Goal: Use online tool/utility: Utilize a website feature to perform a specific function

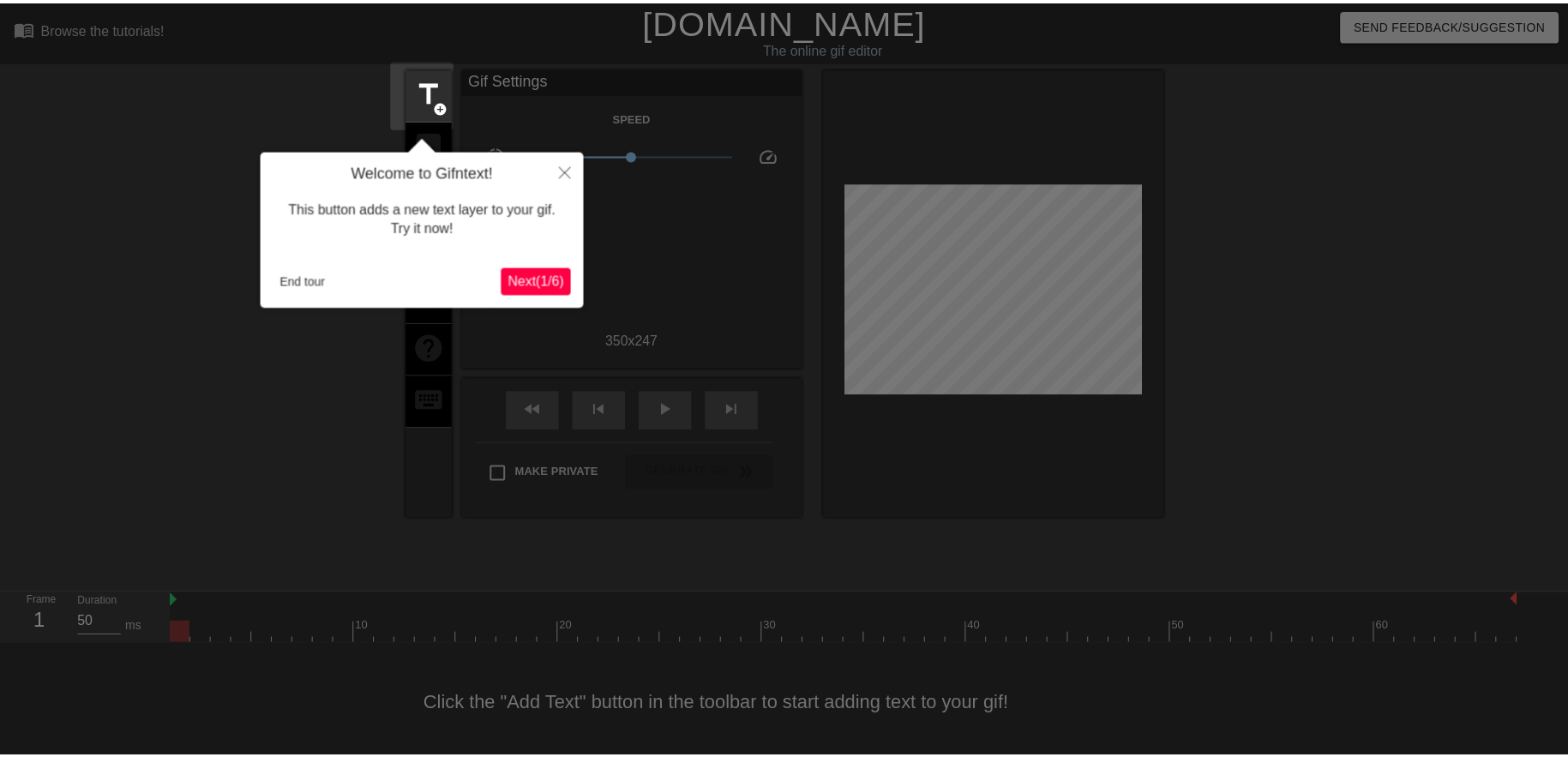
scroll to position [7, 0]
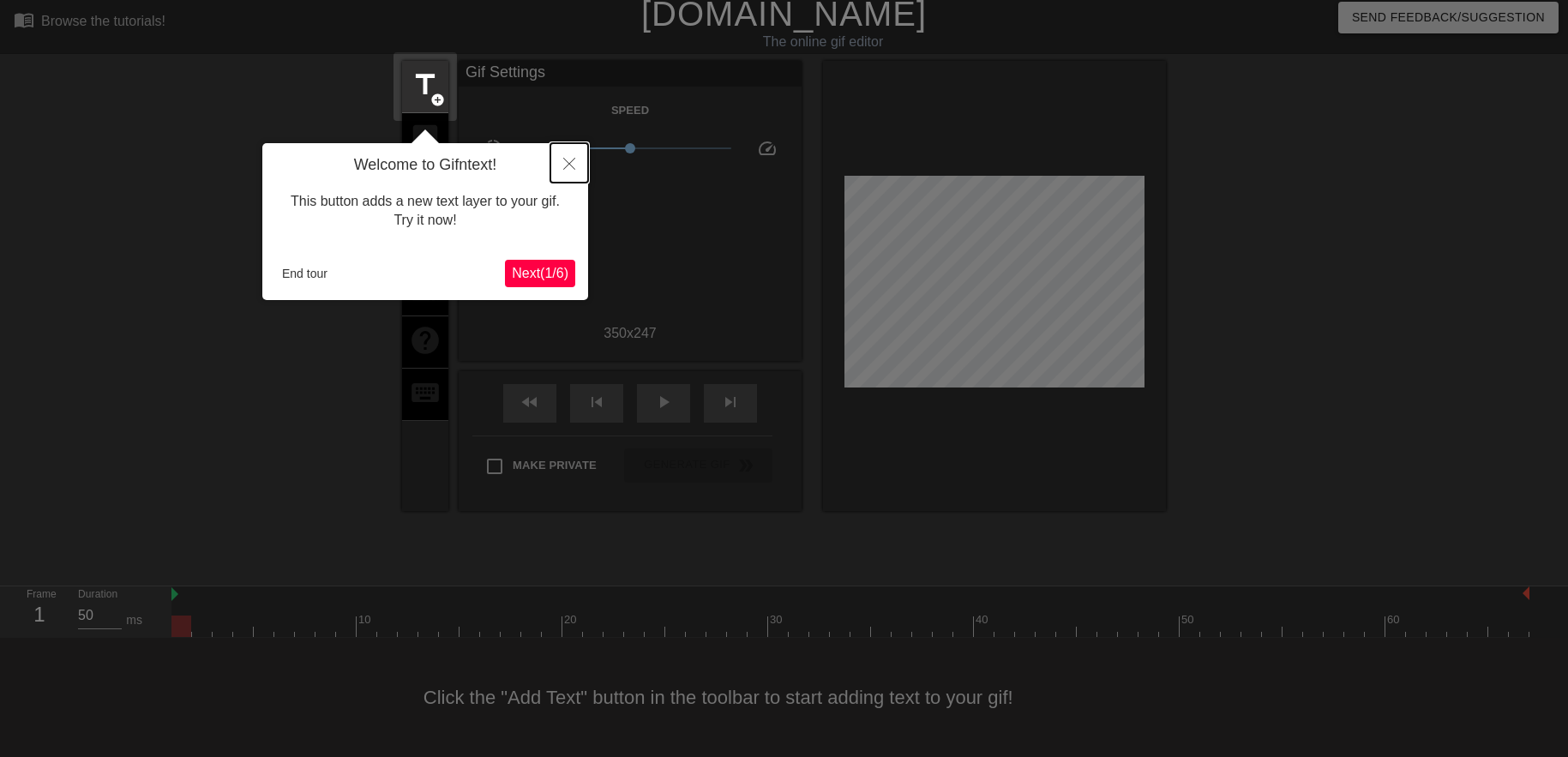
click at [568, 168] on icon "Close" at bounding box center [569, 164] width 12 height 12
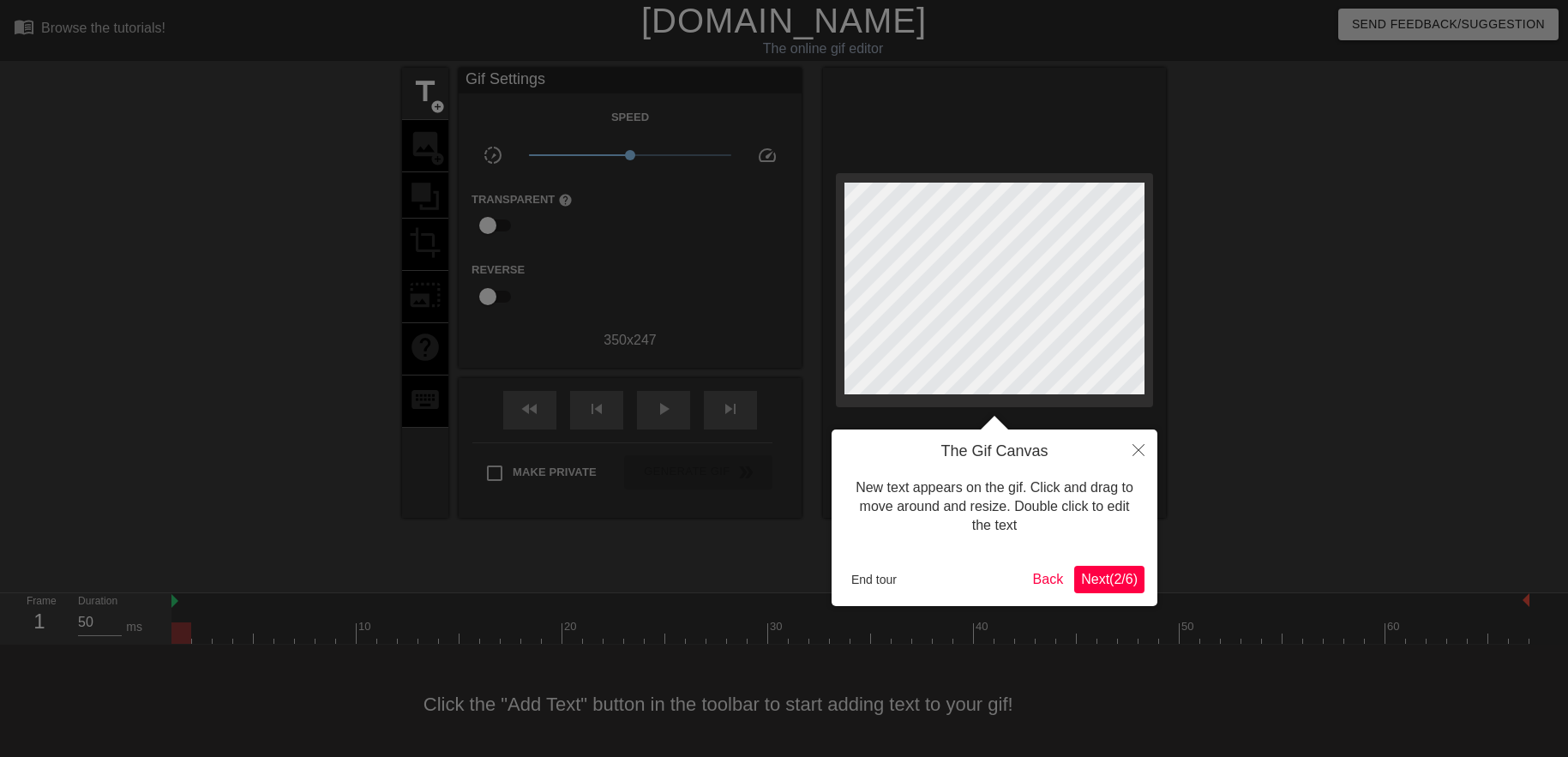
click at [1104, 582] on span "Next ( 2 / 6 )" at bounding box center [1109, 579] width 57 height 14
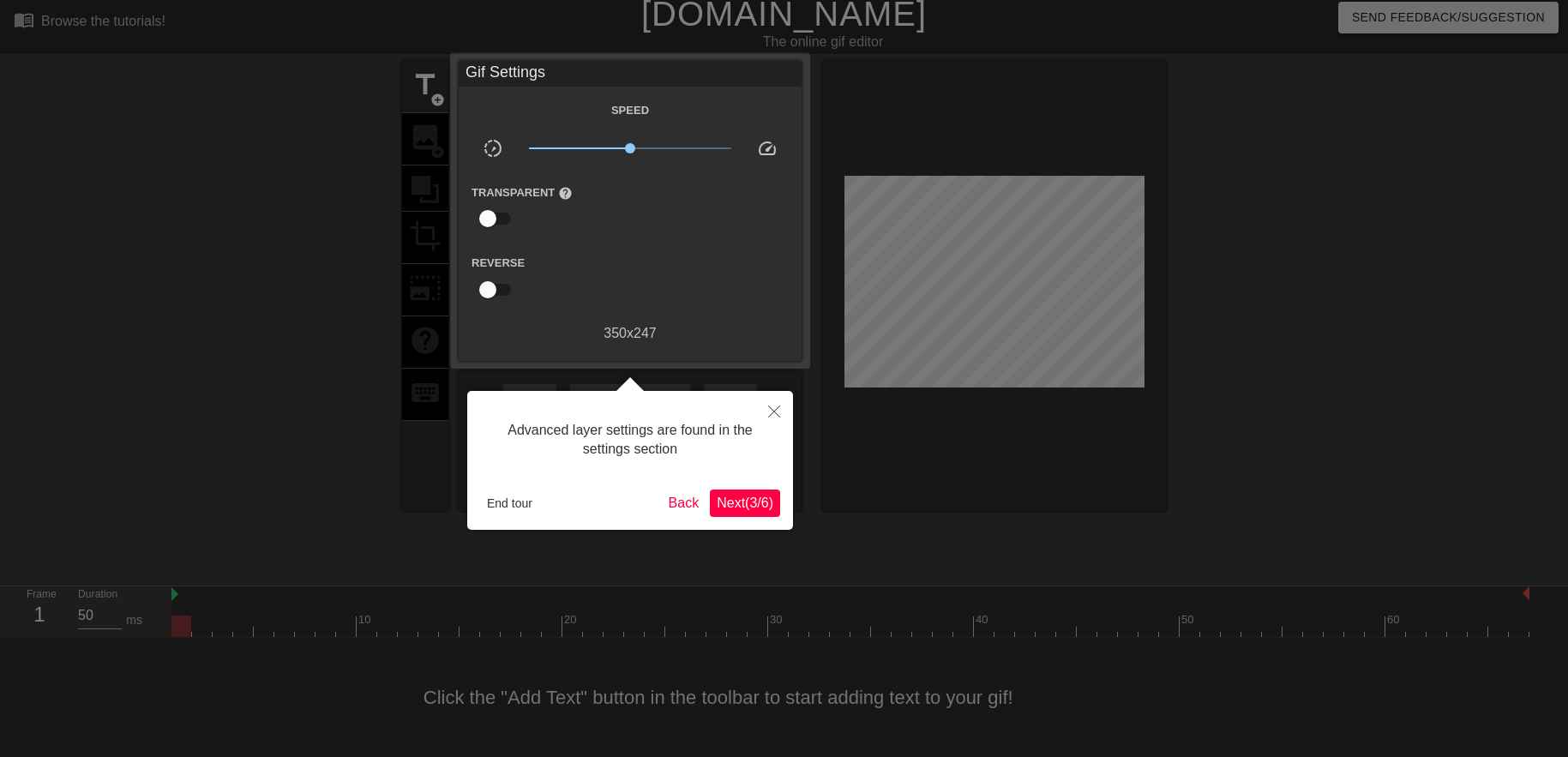
click at [748, 508] on span "Next ( 3 / 6 )" at bounding box center [744, 502] width 57 height 14
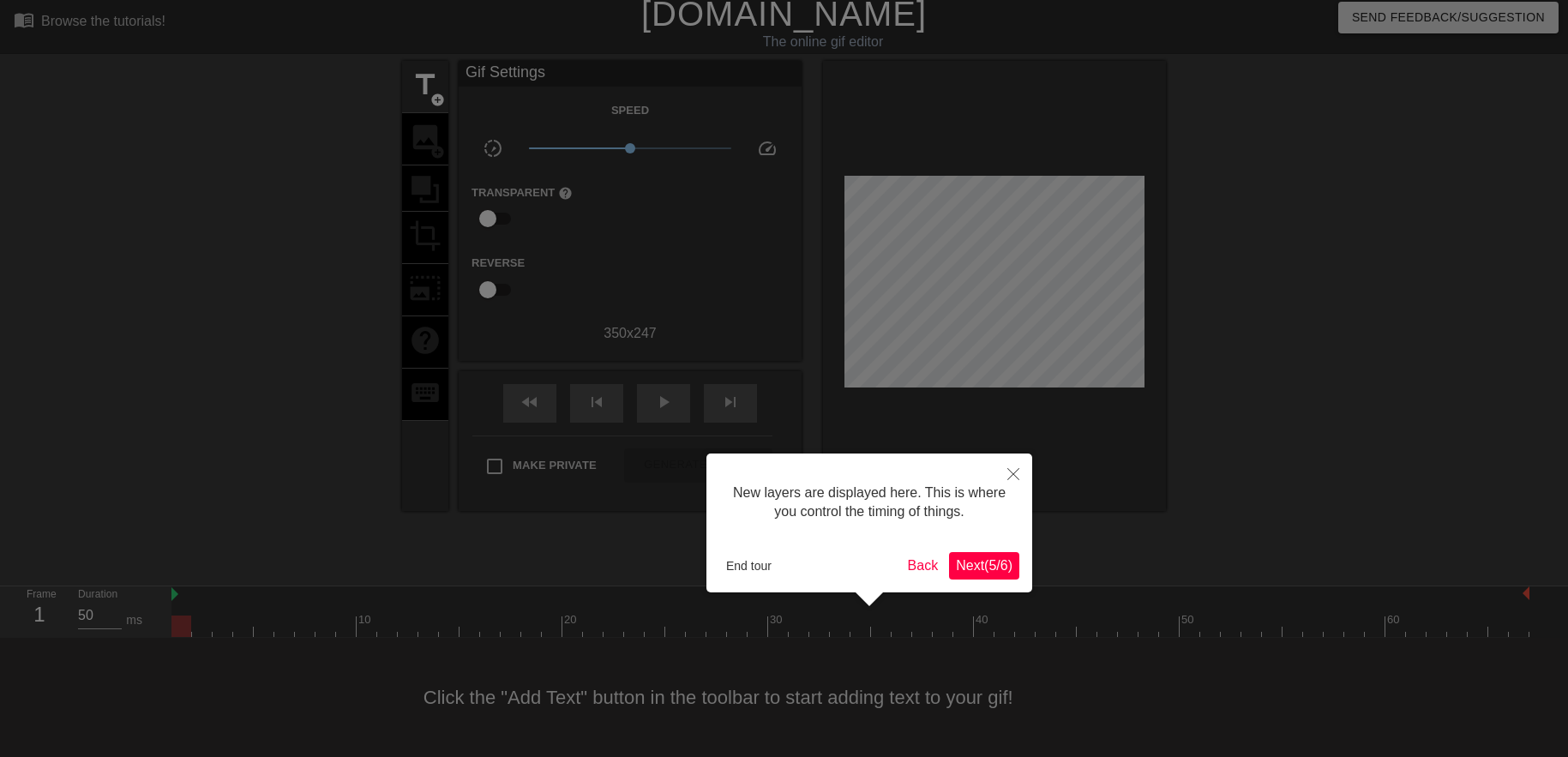
scroll to position [14, 0]
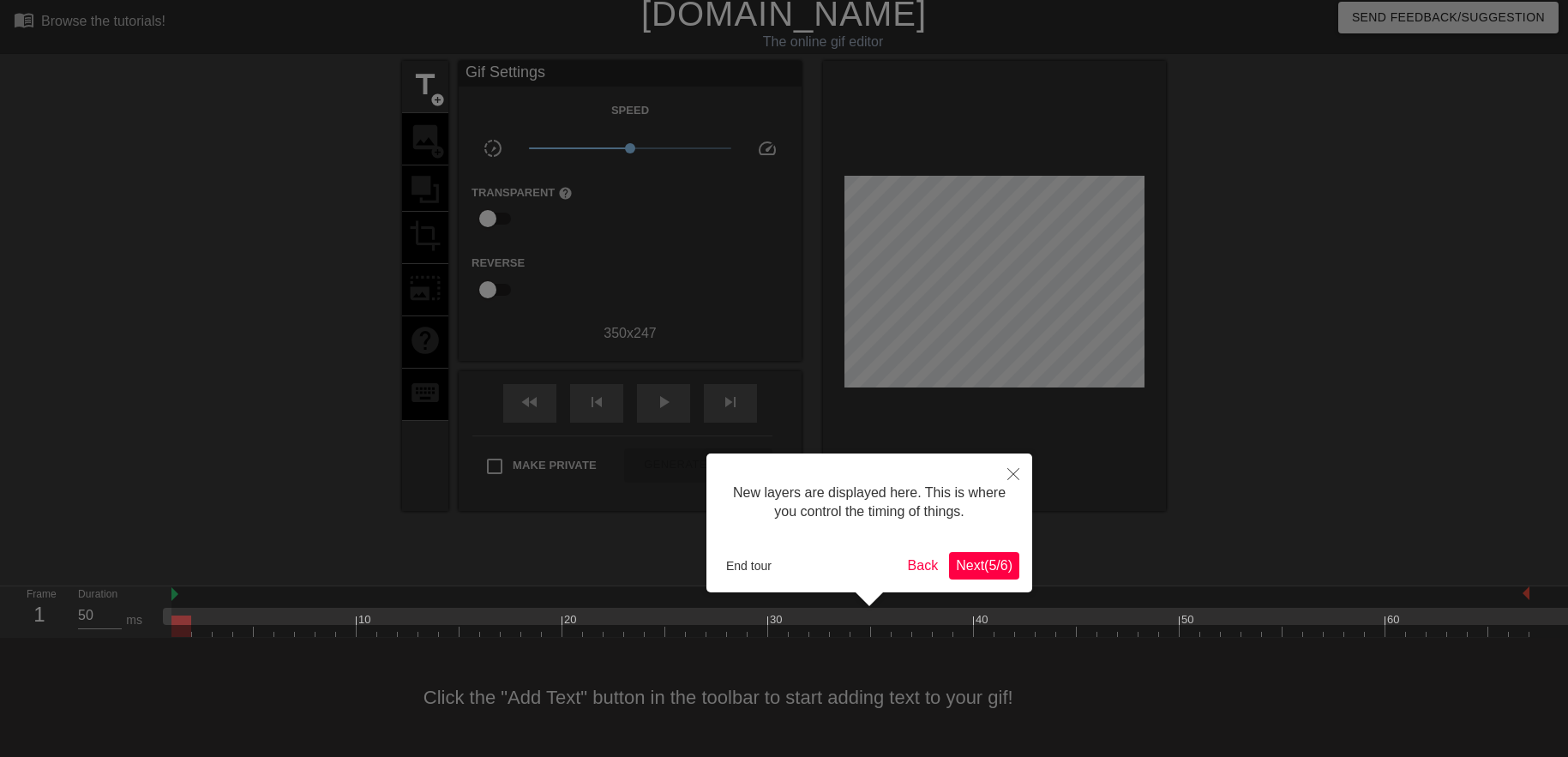
click at [998, 563] on span "Next ( 5 / 6 )" at bounding box center [984, 565] width 57 height 14
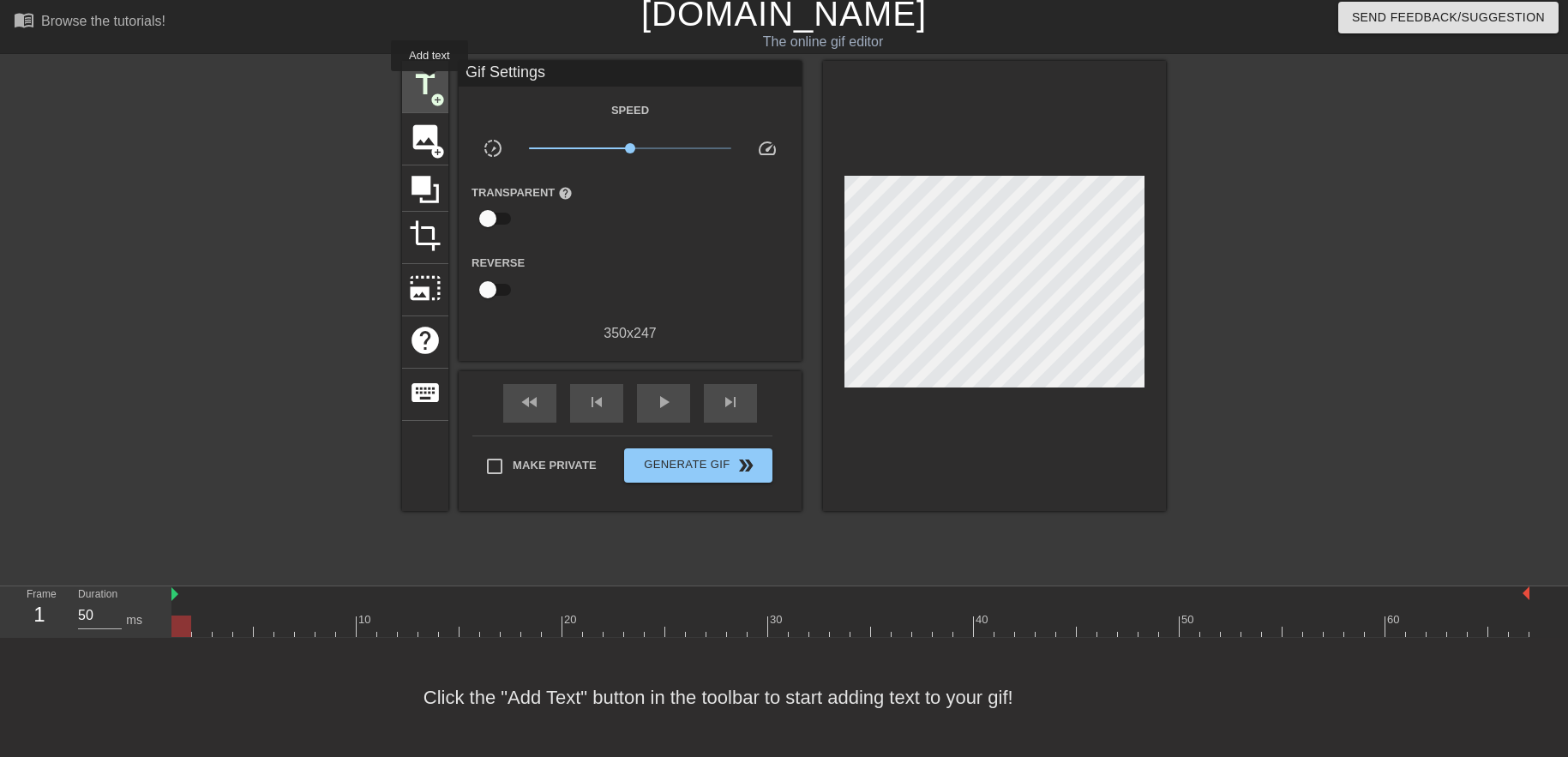
click at [429, 83] on span "title" at bounding box center [425, 85] width 33 height 33
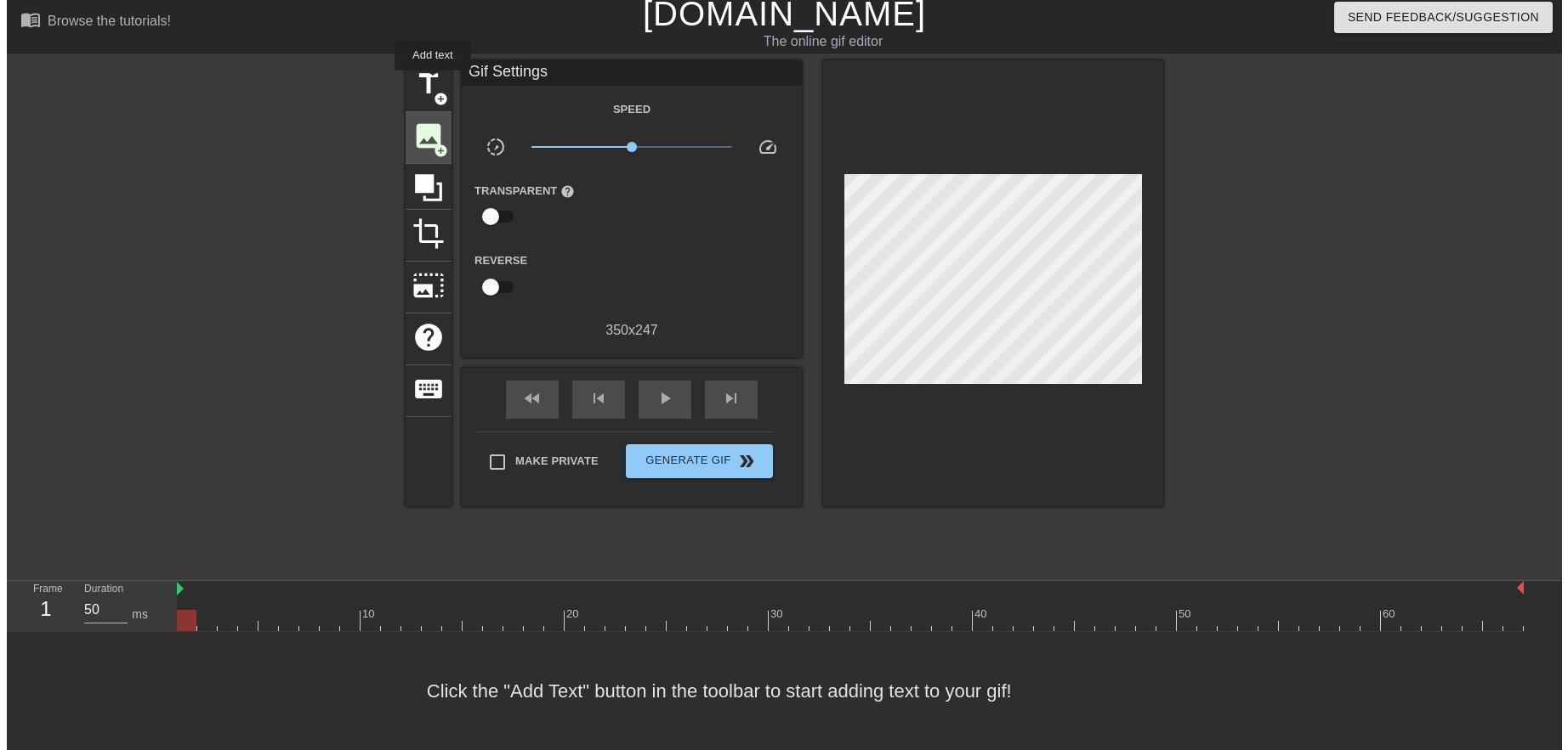
scroll to position [0, 0]
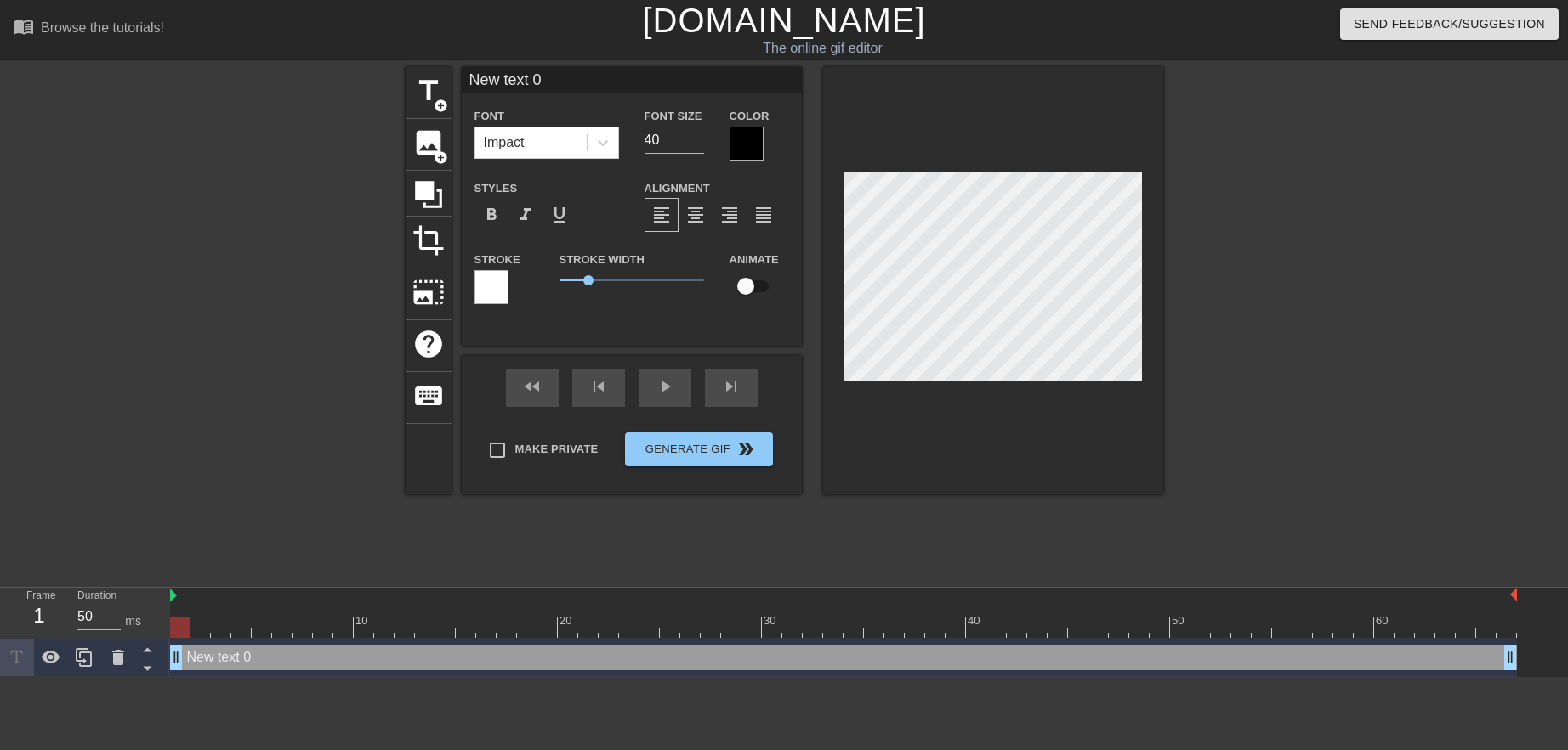
click at [1146, 231] on div at bounding box center [992, 281] width 340 height 427
drag, startPoint x: 551, startPoint y: 76, endPoint x: 400, endPoint y: 84, distance: 151.2
click at [400, 84] on div "title add_circle image add_circle crop photo_size_select_large help keyboard Ne…" at bounding box center [784, 322] width 1568 height 510
type input "Stize striko"
drag, startPoint x: 665, startPoint y: 142, endPoint x: 620, endPoint y: 143, distance: 45.0
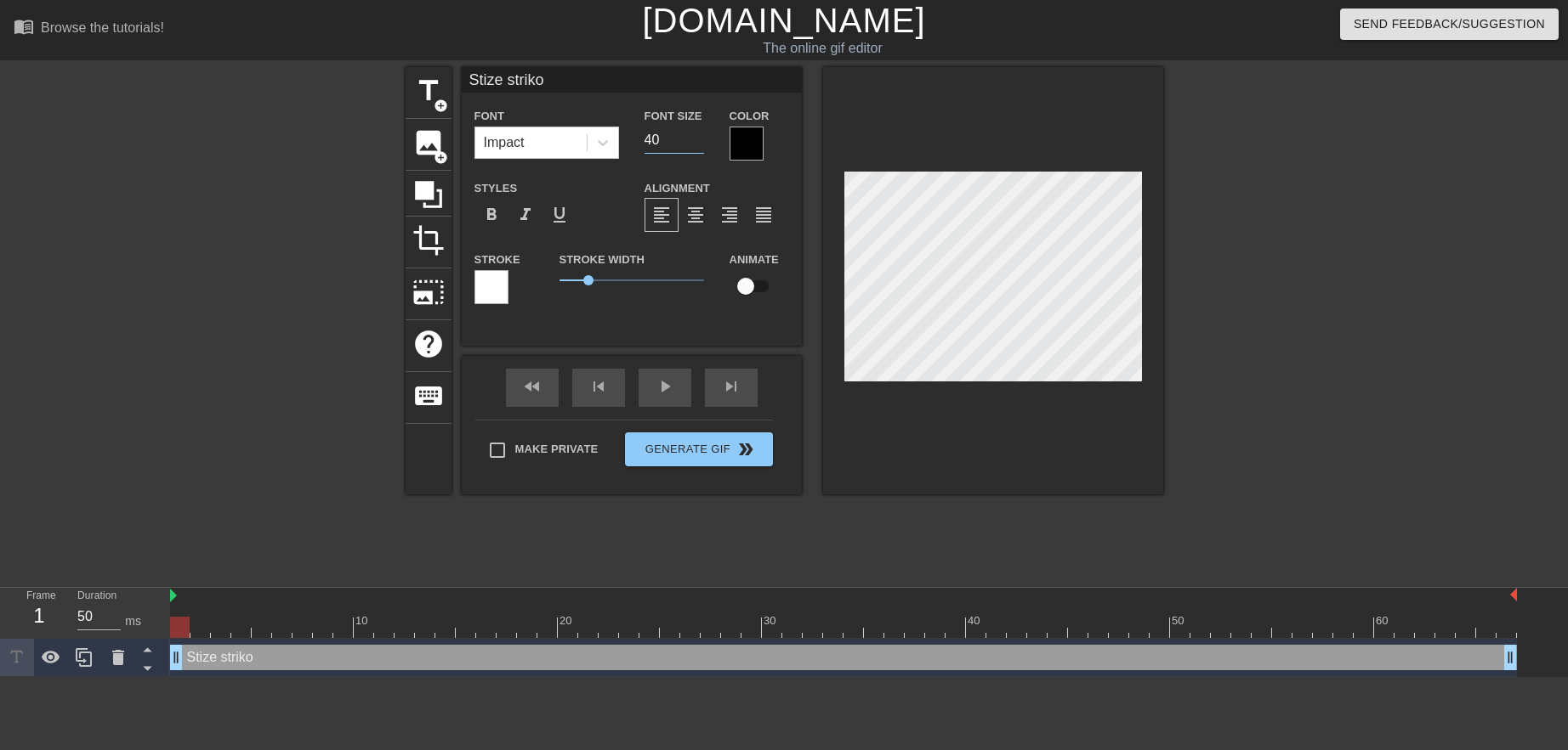
click at [620, 143] on div "Font Impact Font Size 40 Color" at bounding box center [632, 133] width 340 height 55
type input "25"
click at [770, 515] on div "title add_circle image add_circle crop photo_size_select_large help keyboard St…" at bounding box center [784, 322] width 758 height 510
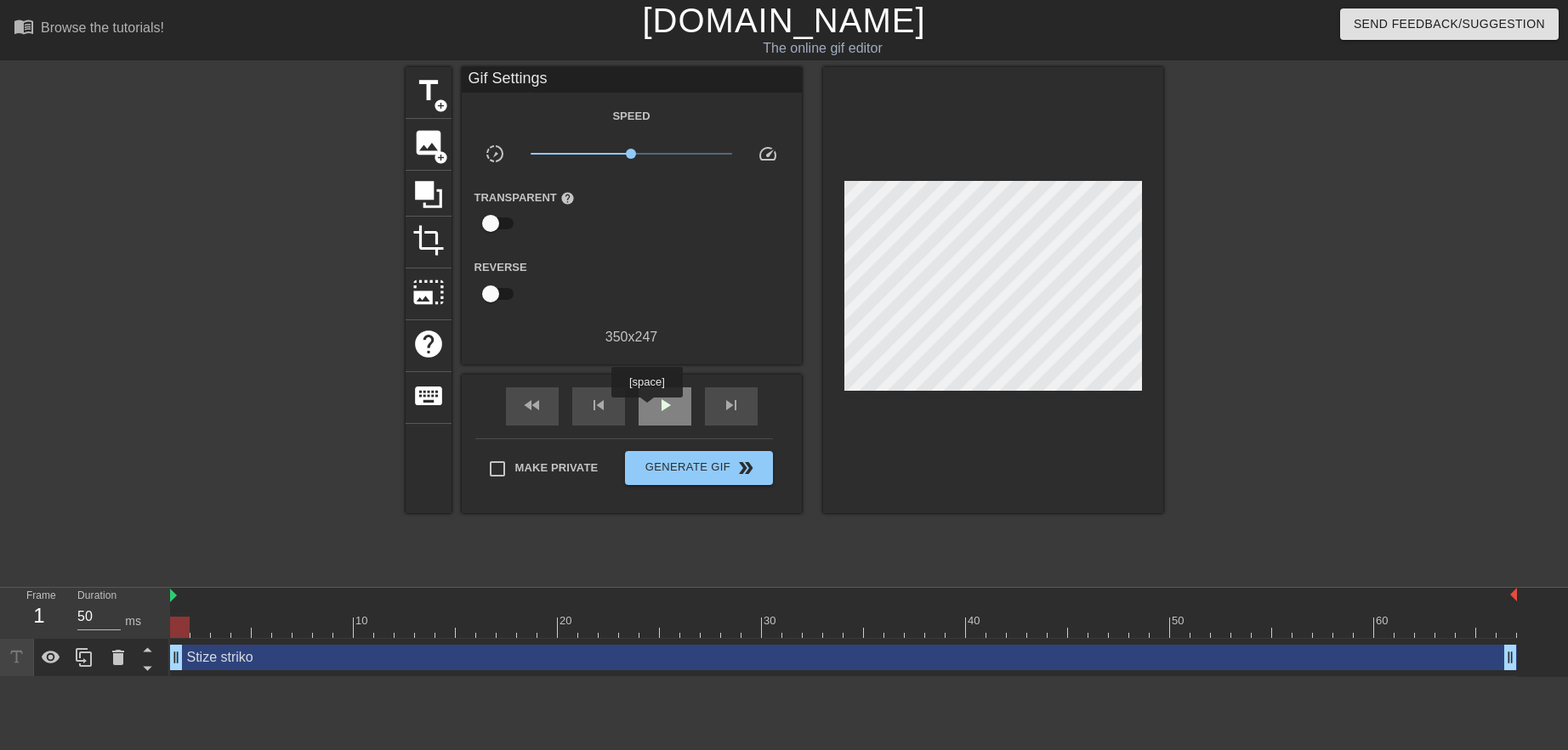
click at [646, 409] on div "play_arrow" at bounding box center [664, 406] width 52 height 38
click at [684, 466] on span "Generate Gif double_arrow" at bounding box center [698, 467] width 134 height 20
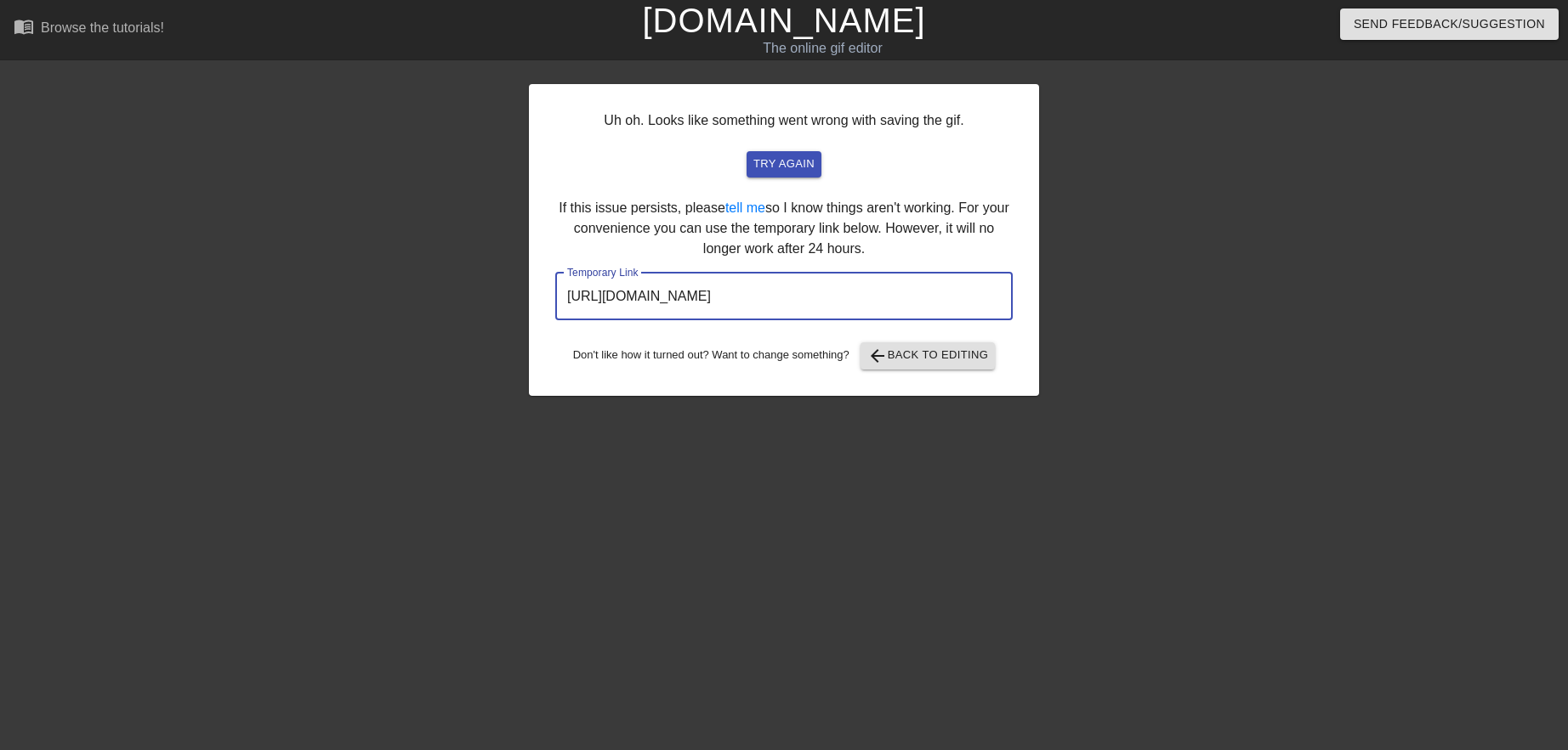
drag, startPoint x: 952, startPoint y: 297, endPoint x: 510, endPoint y: 279, distance: 442.4
click at [510, 279] on div "Uh oh. Looks like something went wrong with saving the gif. try again If this i…" at bounding box center [784, 322] width 1568 height 510
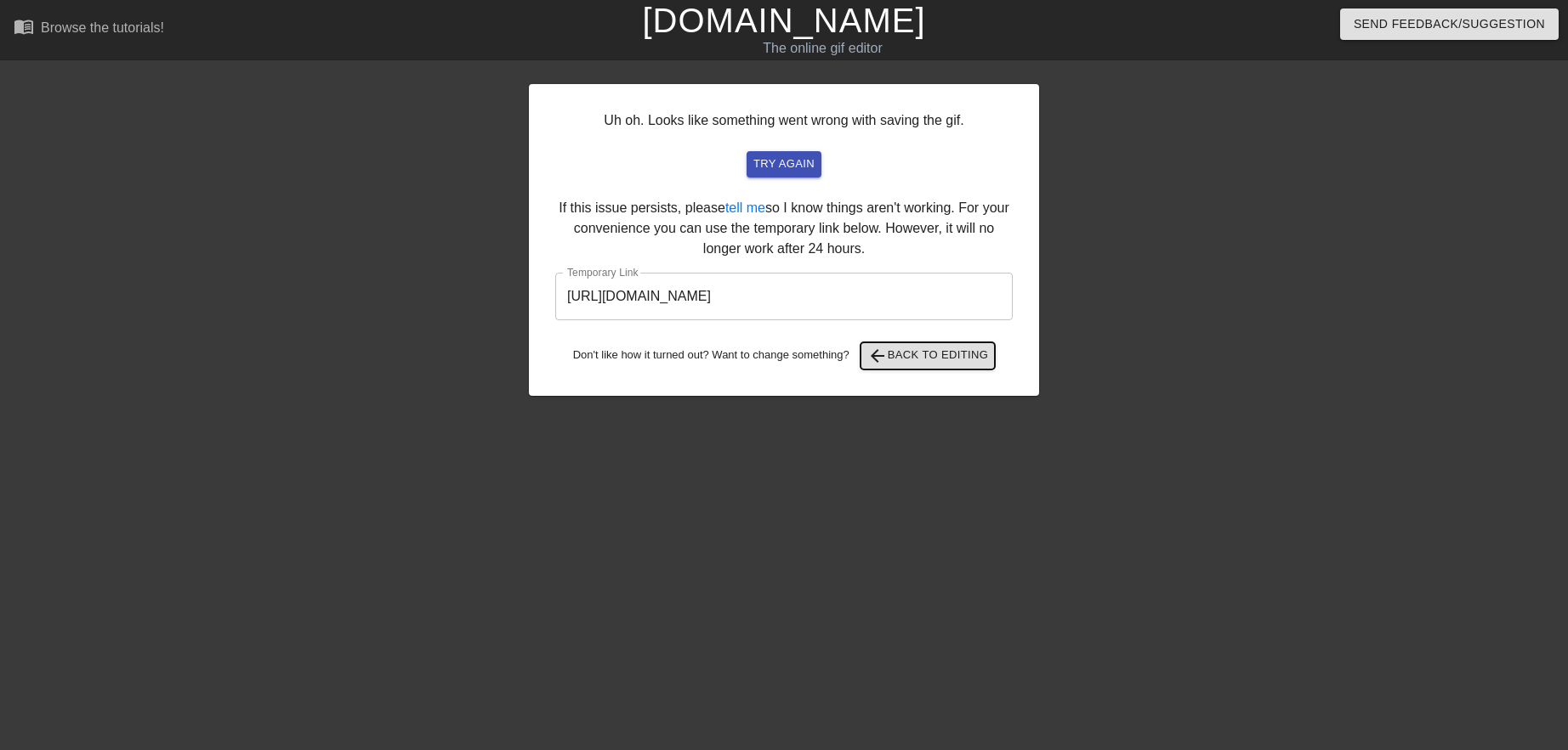
click at [935, 352] on span "arrow_back Back to Editing" at bounding box center [928, 355] width 122 height 20
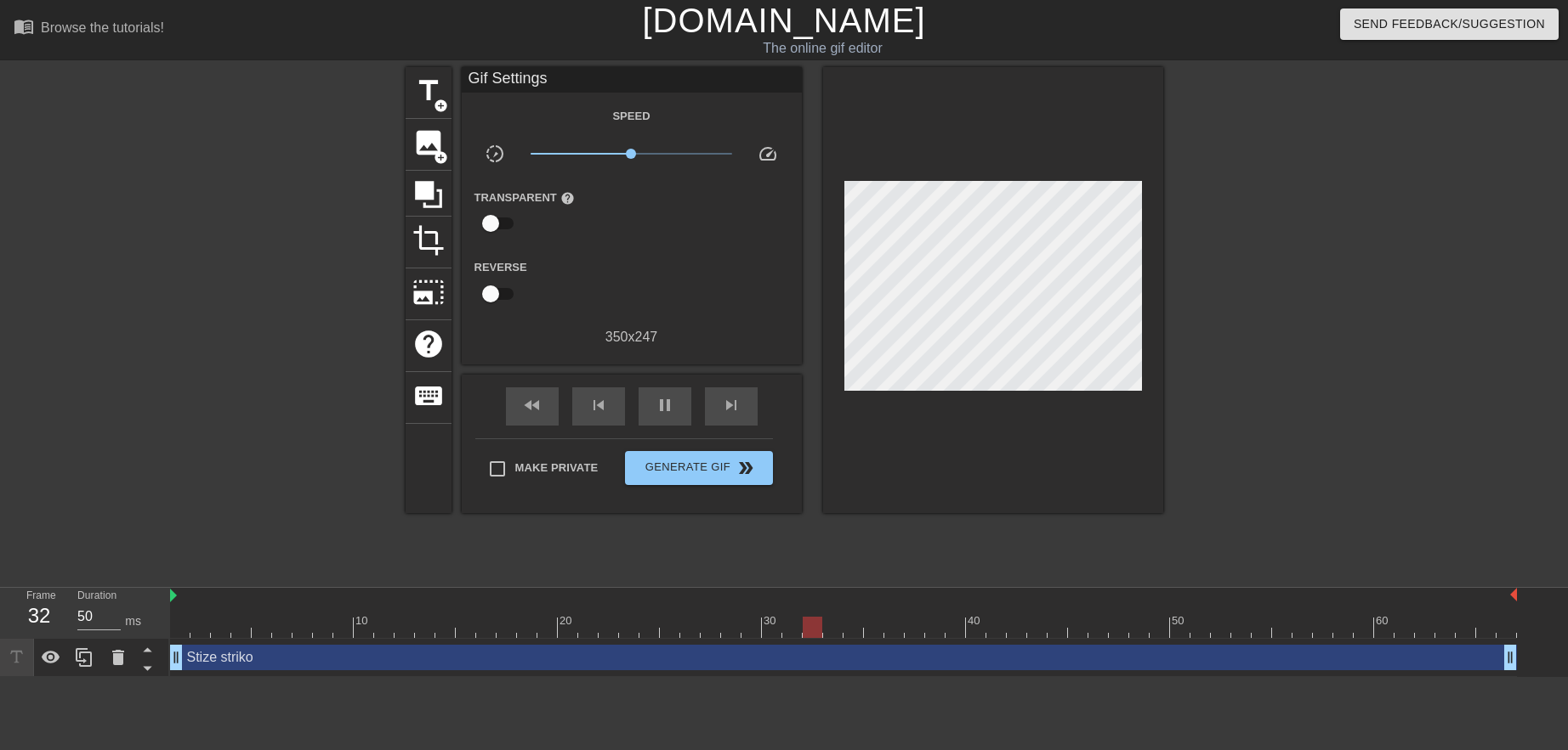
click at [717, 29] on link "[DOMAIN_NAME]" at bounding box center [784, 20] width 283 height 37
